Goal: Check status: Check status

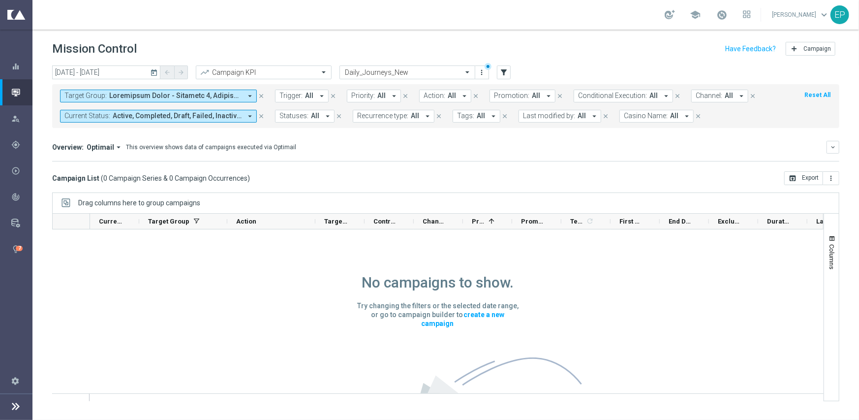
click at [509, 158] on div "Overview: Optimail arrow_drop_down This overview shows data of campaigns execut…" at bounding box center [445, 151] width 787 height 21
click at [142, 118] on span "Active, Completed, Draft, Failed, Inactive, Not Run, Partially Failed, Scheduled" at bounding box center [177, 116] width 129 height 8
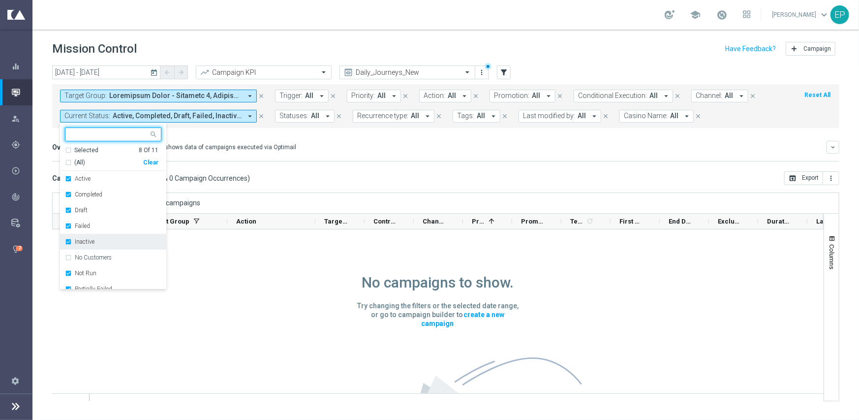
scroll to position [49, 0]
click at [95, 256] on label "Processing" at bounding box center [89, 255] width 28 height 6
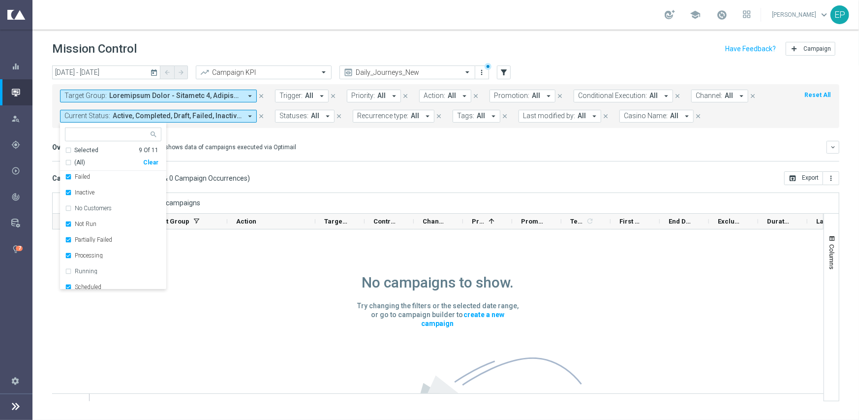
click at [294, 172] on div "Campaign List ( 0 Campaign Series & 0 Campaign Occurrences ) open_in_browser Ex…" at bounding box center [445, 178] width 787 height 14
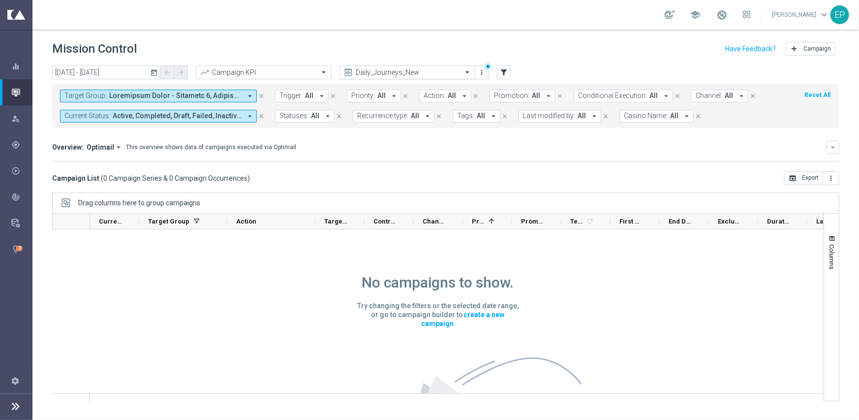
click at [441, 74] on input "text" at bounding box center [397, 72] width 105 height 8
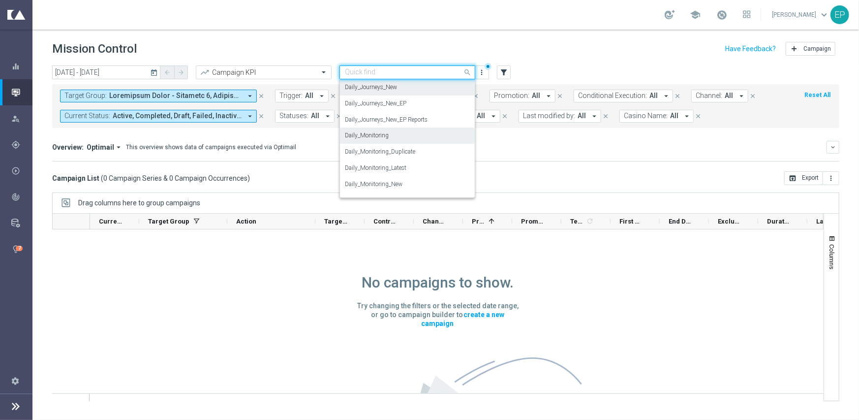
scroll to position [341, 0]
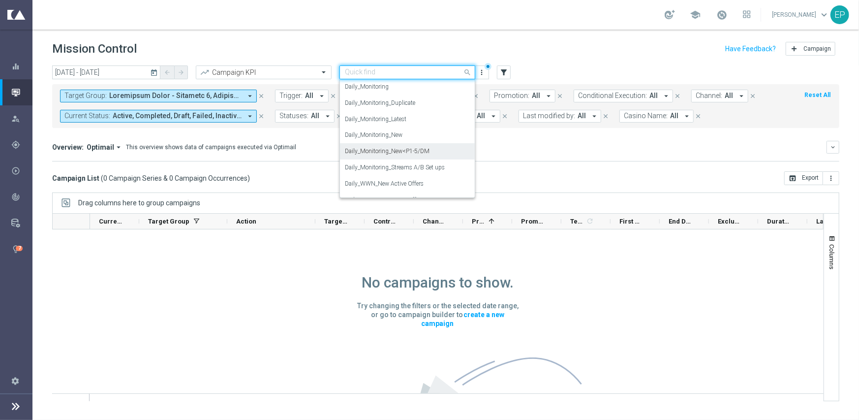
click at [426, 146] on div "Daily_Monitoring_New<P1-5/DM" at bounding box center [407, 151] width 125 height 16
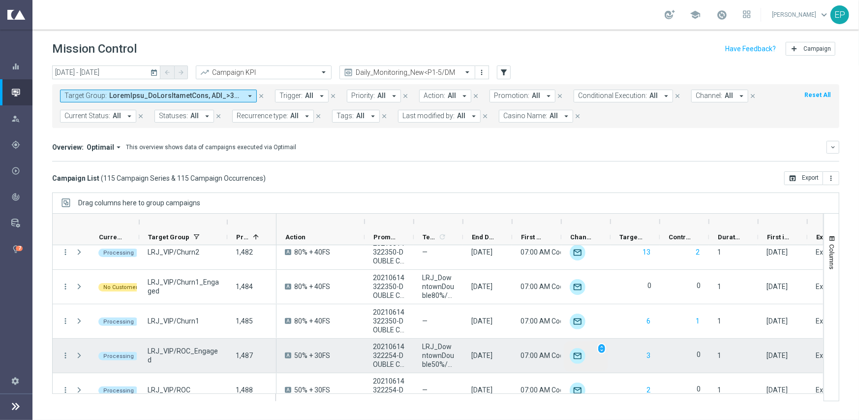
scroll to position [1614, 0]
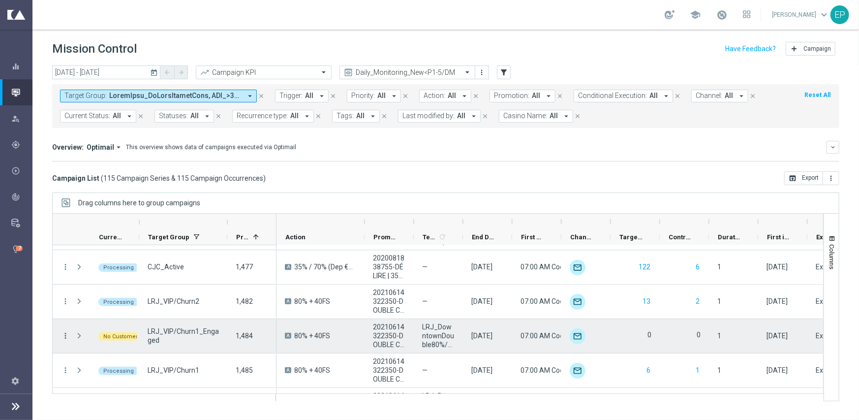
click at [68, 335] on icon "more_vert" at bounding box center [65, 335] width 9 height 9
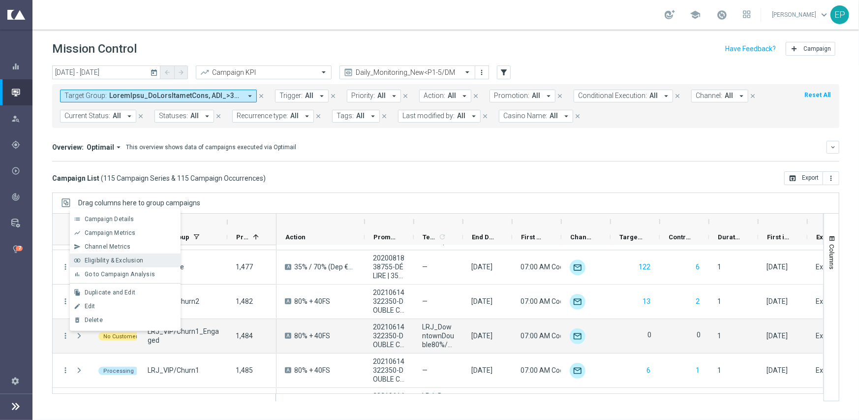
click at [120, 260] on span "Eligibility & Exclusion" at bounding box center [114, 260] width 59 height 7
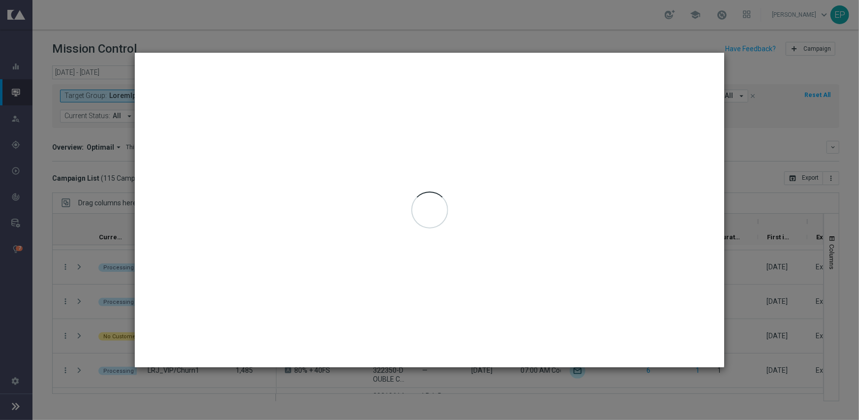
type input "[DATE] - [DATE]"
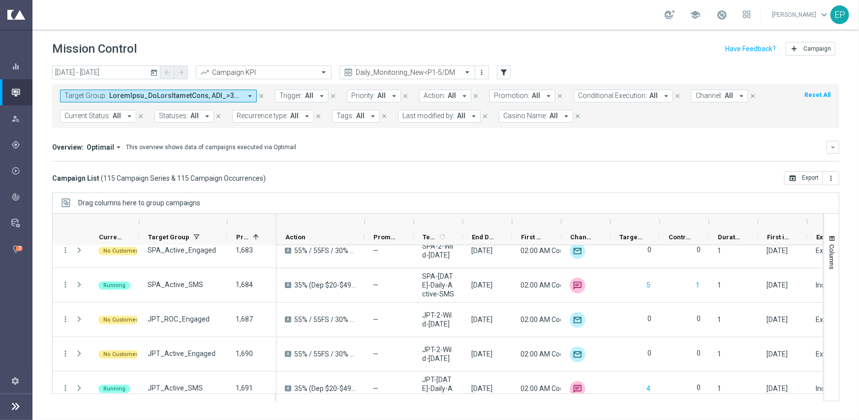
scroll to position [3711, 0]
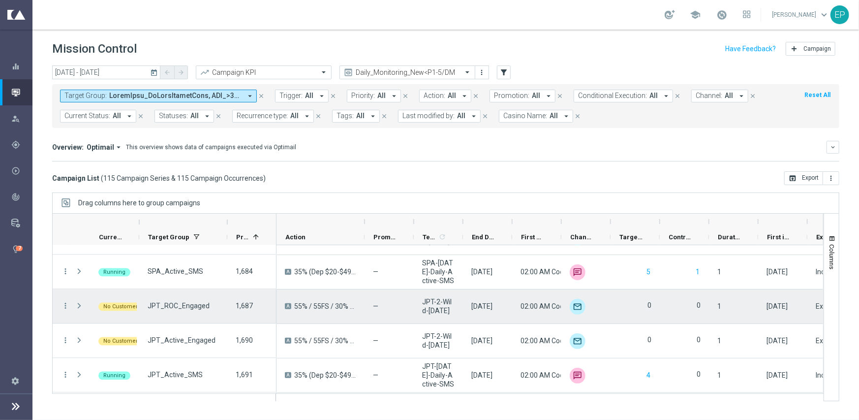
click at [478, 302] on div "[DATE]" at bounding box center [481, 306] width 21 height 9
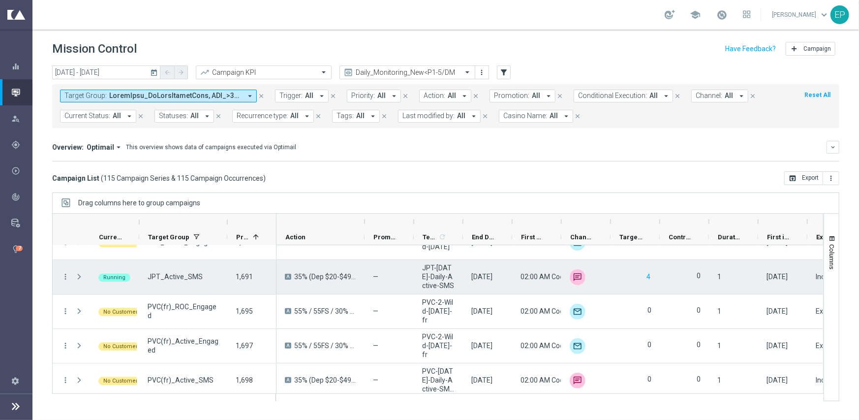
scroll to position [3813, 0]
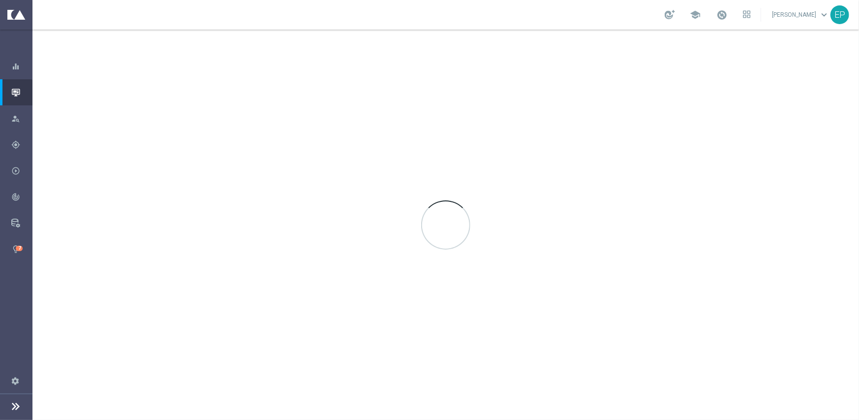
drag, startPoint x: 0, startPoint y: 0, endPoint x: 571, endPoint y: 93, distance: 578.4
click at [573, 97] on div at bounding box center [445, 225] width 827 height 390
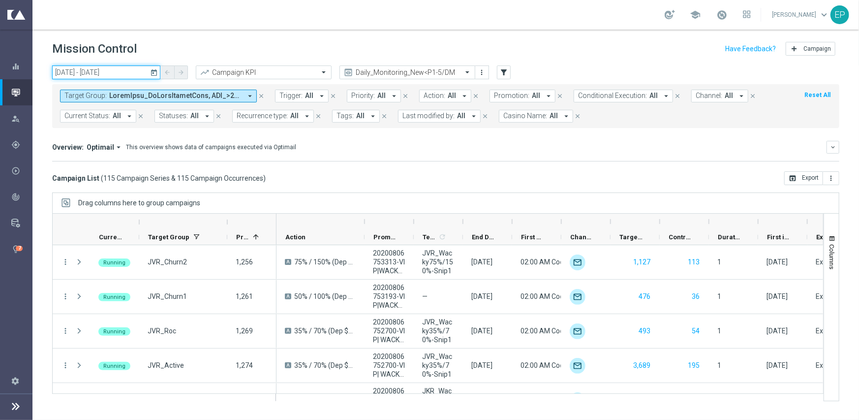
click at [92, 70] on input "[DATE] - [DATE]" at bounding box center [106, 72] width 108 height 14
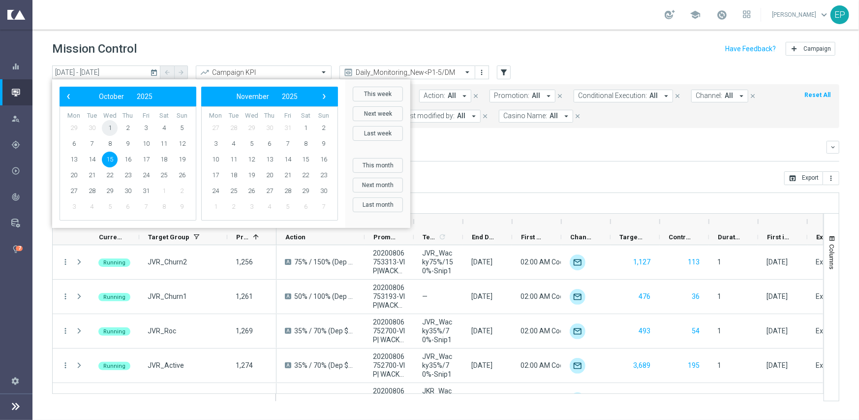
click at [110, 126] on span "1" at bounding box center [110, 128] width 16 height 16
click at [111, 160] on span "15" at bounding box center [110, 160] width 16 height 16
type input "[DATE] - [DATE]"
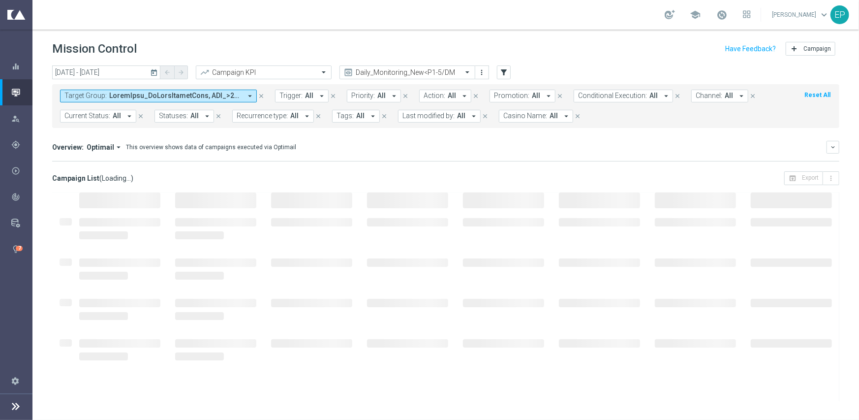
click at [511, 120] on button "Casino Name: All arrow_drop_down" at bounding box center [536, 116] width 74 height 13
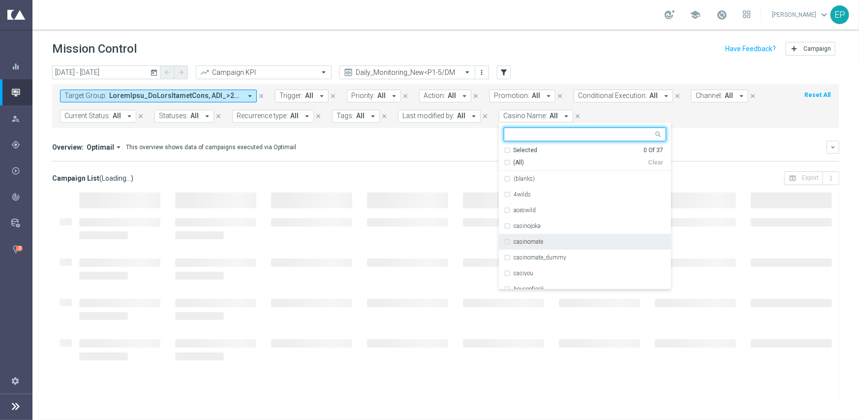
click at [536, 242] on label "casinomate" at bounding box center [529, 242] width 30 height 6
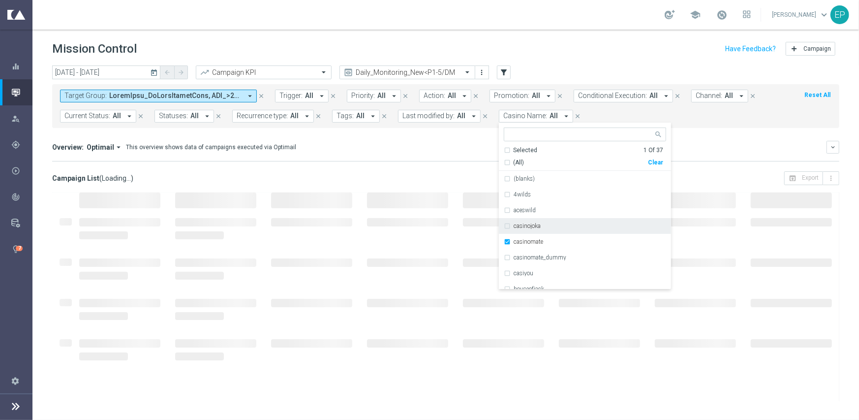
click at [335, 154] on div "Overview: Optimail arrow_drop_down This overview shows data of campaigns execut…" at bounding box center [445, 151] width 787 height 21
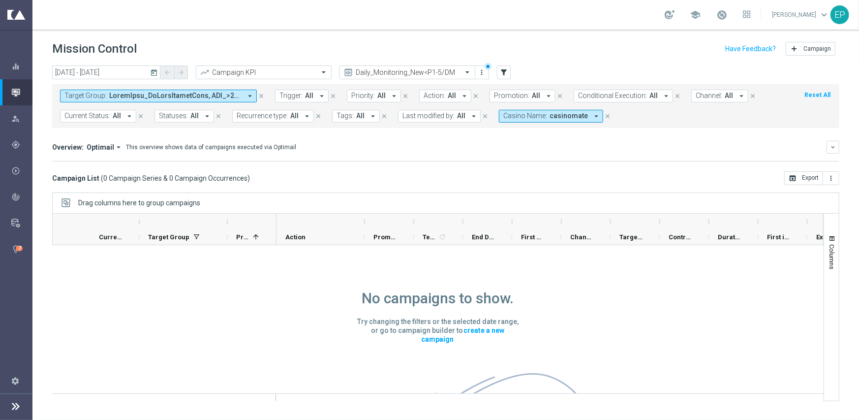
click at [482, 166] on mini-dashboard "Overview: Optimail arrow_drop_down This overview shows data of campaigns execut…" at bounding box center [445, 149] width 787 height 43
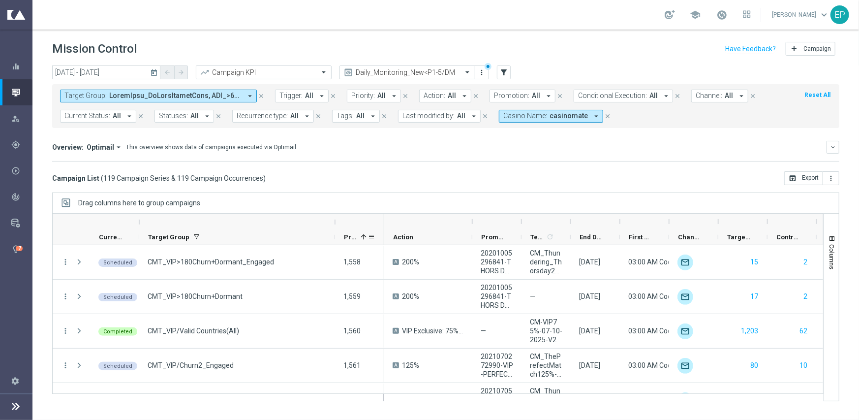
drag, startPoint x: 228, startPoint y: 220, endPoint x: 336, endPoint y: 233, distance: 108.5
click at [336, 233] on div at bounding box center [219, 229] width 332 height 31
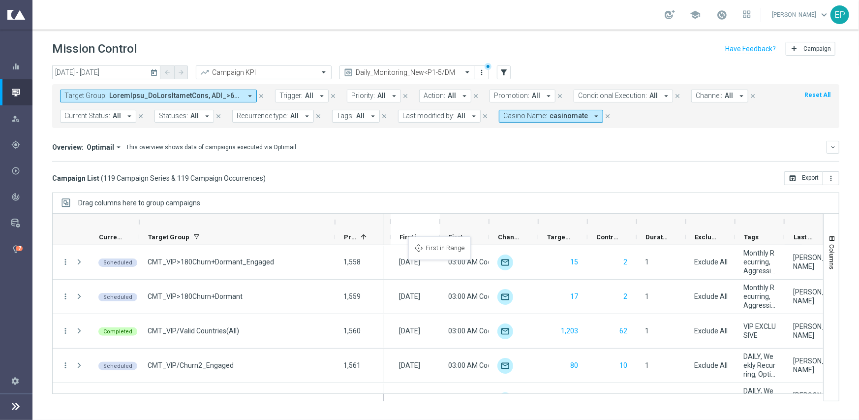
drag, startPoint x: 660, startPoint y: 231, endPoint x: 413, endPoint y: 242, distance: 246.8
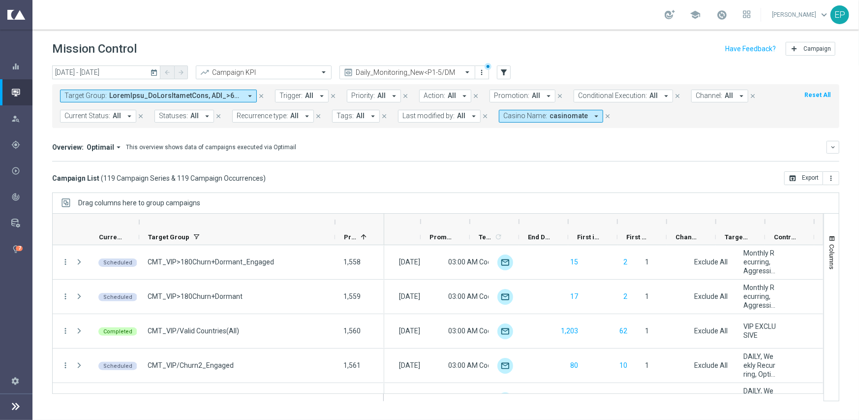
scroll to position [0, 0]
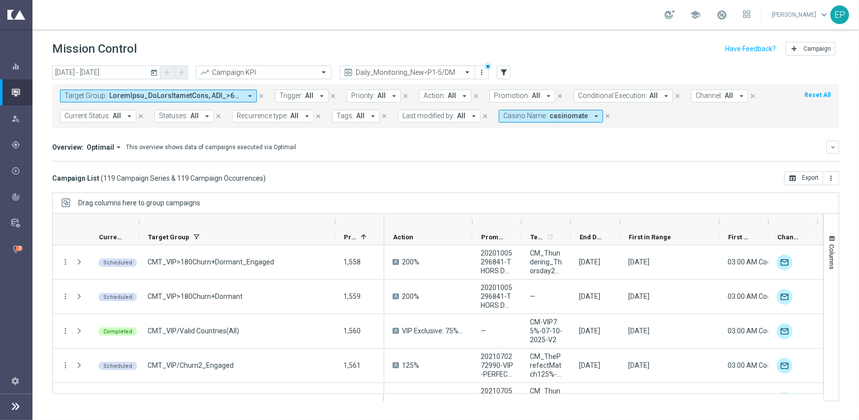
drag, startPoint x: 667, startPoint y: 219, endPoint x: 723, endPoint y: 219, distance: 56.1
click at [722, 219] on div at bounding box center [720, 222] width 4 height 16
click at [650, 235] on span "First in Range" at bounding box center [650, 236] width 42 height 7
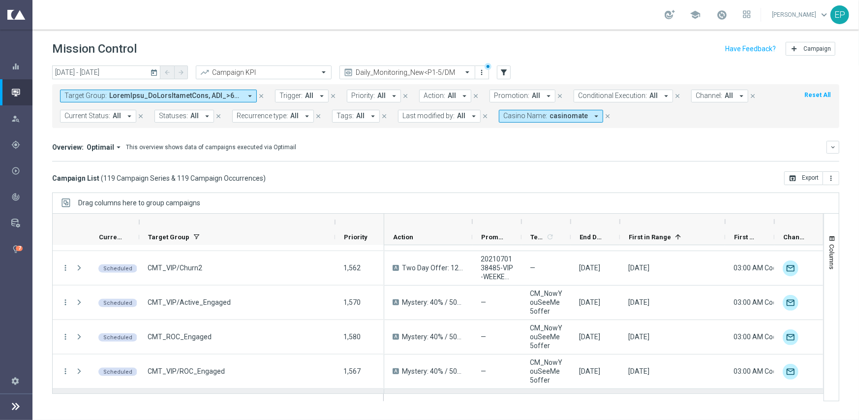
scroll to position [738, 0]
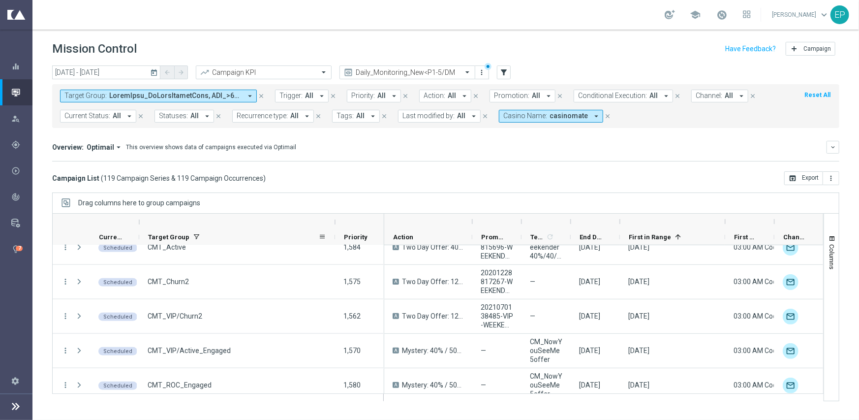
click at [207, 234] on div "Target Group" at bounding box center [233, 236] width 170 height 15
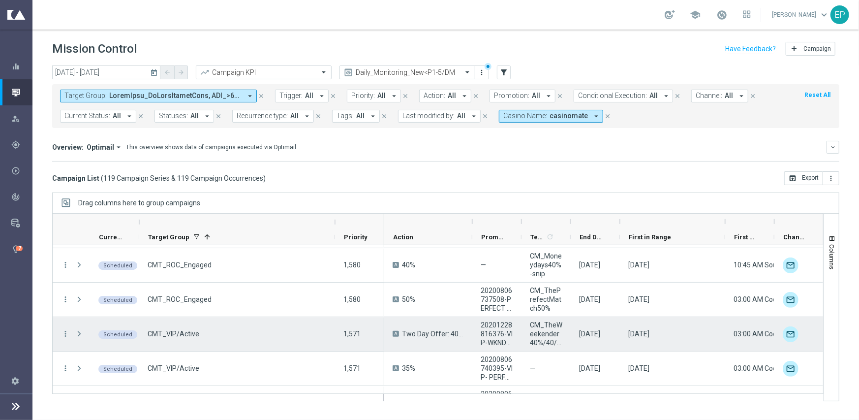
scroll to position [2116, 0]
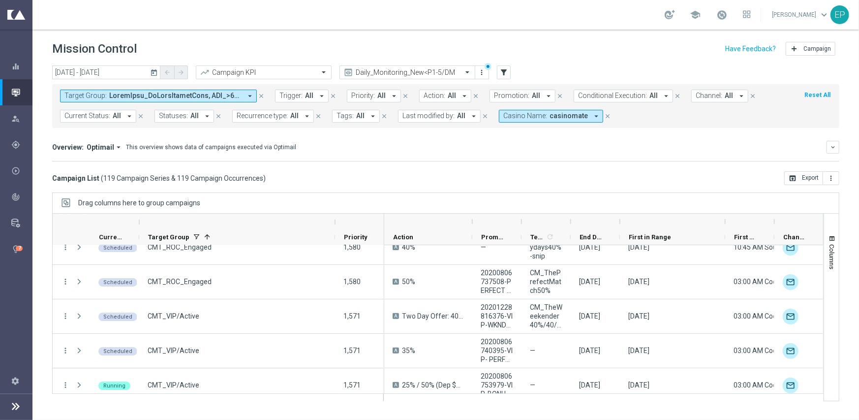
click at [532, 115] on span "Casino Name:" at bounding box center [525, 116] width 44 height 8
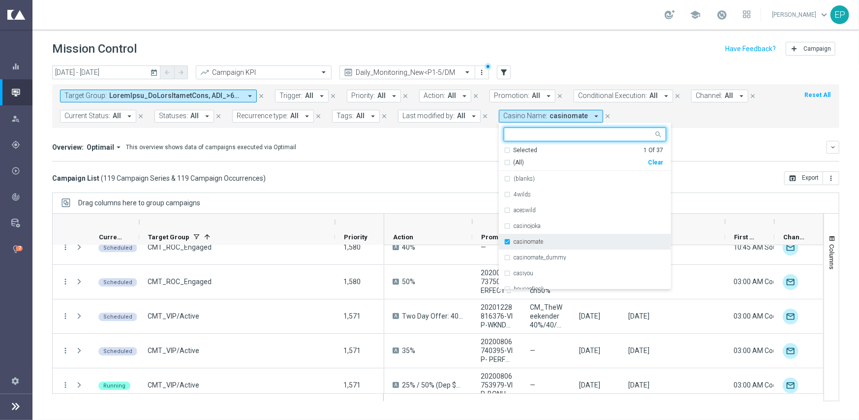
click at [518, 247] on div "casinomate" at bounding box center [585, 242] width 162 height 16
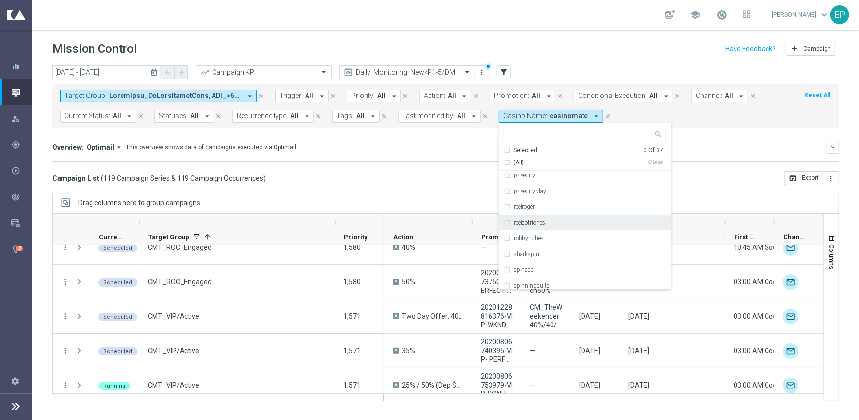
scroll to position [316, 0]
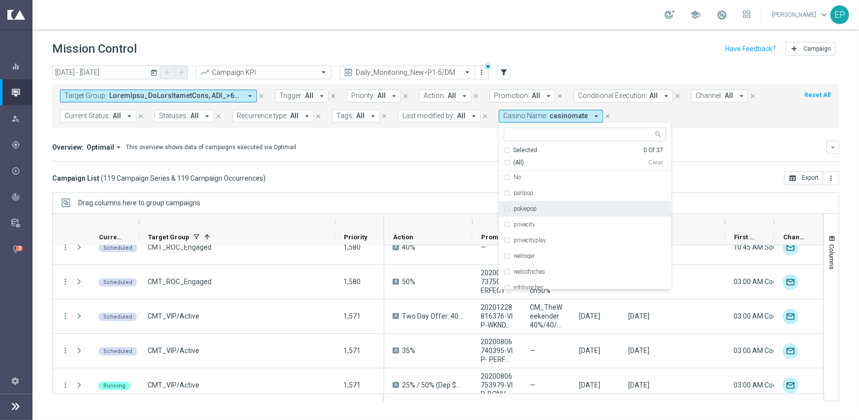
click at [528, 212] on div "pokiepop" at bounding box center [585, 209] width 162 height 16
click at [448, 187] on div "today 01 Oct 2025 - 15 Oct 2025 arrow_back arrow_forward Campaign KPI trending_…" at bounding box center [445, 238] width 827 height 346
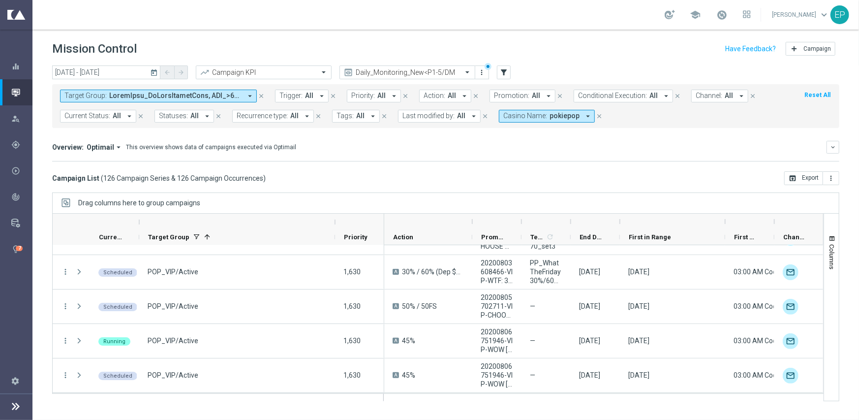
scroll to position [2412, 0]
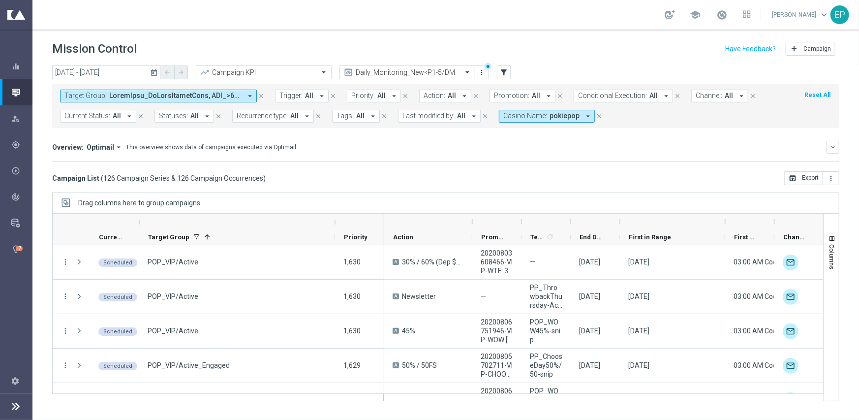
click at [163, 94] on span at bounding box center [175, 96] width 132 height 8
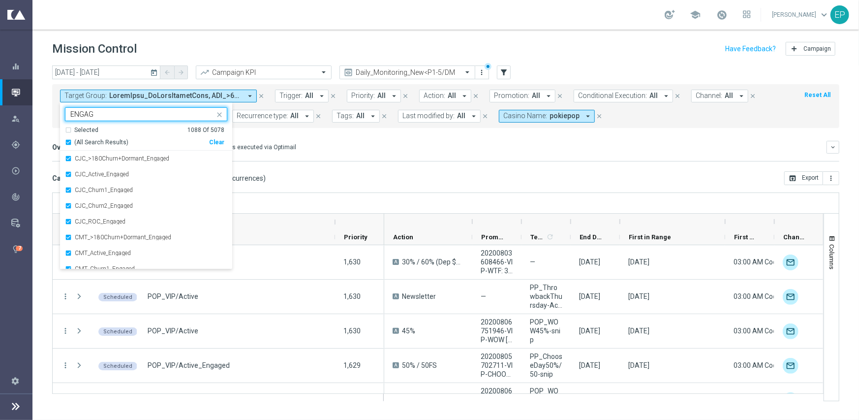
type input "ENGAG"
click at [370, 141] on div "Overview: Optimail arrow_drop_down This overview shows data of campaigns execut…" at bounding box center [445, 147] width 787 height 13
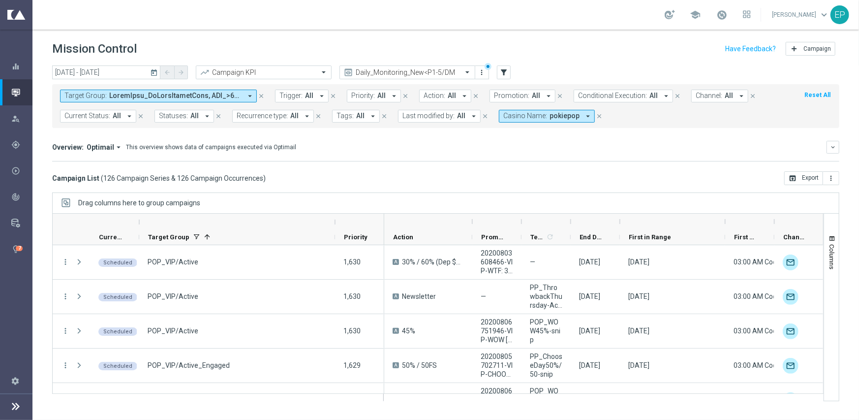
click at [211, 95] on span at bounding box center [175, 96] width 132 height 8
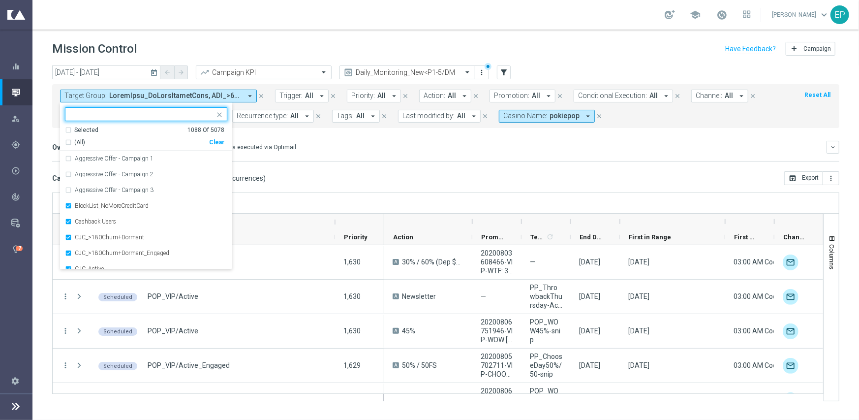
click at [0, 0] on div "Clear" at bounding box center [0, 0] width 0 height 0
click at [175, 113] on input "text" at bounding box center [142, 114] width 144 height 8
click at [88, 137] on div "(All Search Results) Clear" at bounding box center [144, 140] width 159 height 12
click at [76, 141] on span "(All Search Results)" at bounding box center [101, 142] width 54 height 8
type input "ENGAGED"
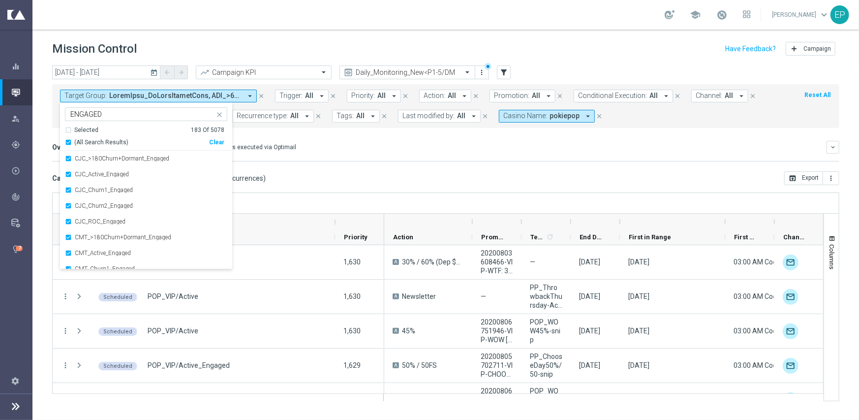
click at [345, 163] on mini-dashboard "Overview: Optimail arrow_drop_down This overview shows data of campaigns execut…" at bounding box center [445, 149] width 787 height 43
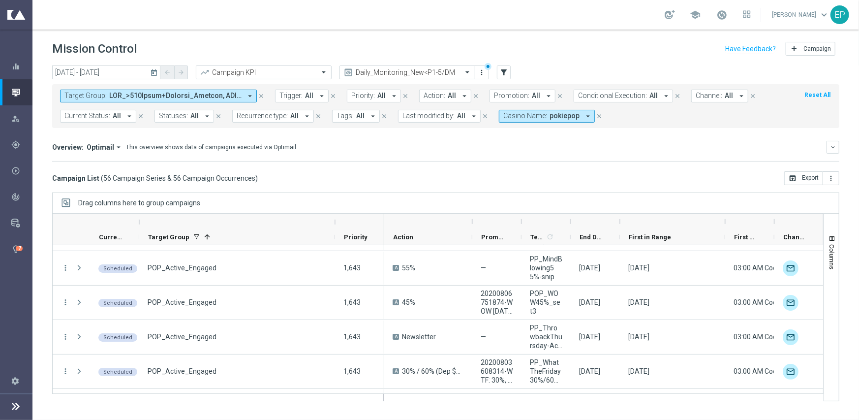
scroll to position [9, 0]
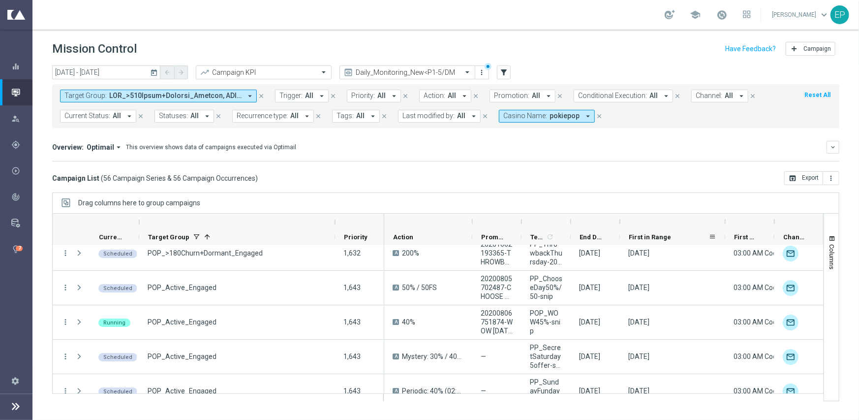
click at [645, 236] on span "First in Range" at bounding box center [650, 236] width 42 height 7
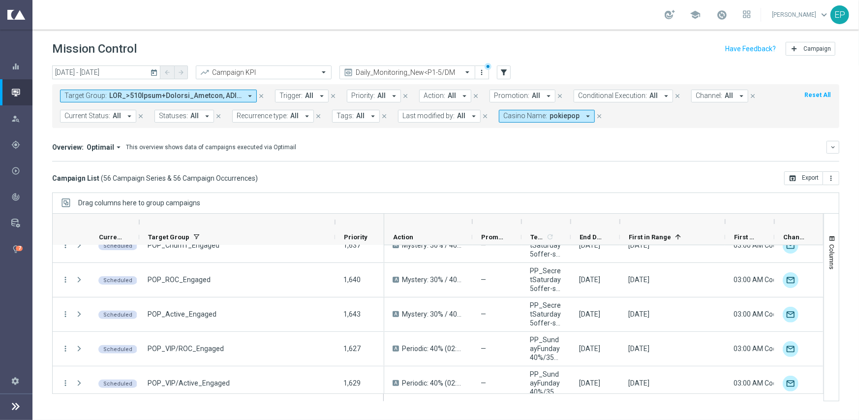
scroll to position [148, 0]
